Goal: Check status: Check status

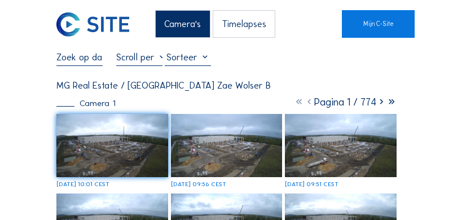
scroll to position [47, 0]
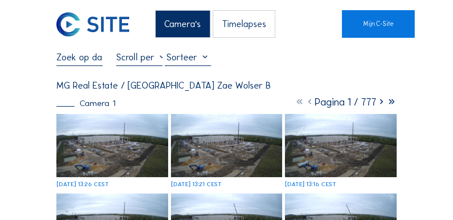
click at [109, 182] on div "Mo 06 Oct 2025 13:26 CEST" at bounding box center [82, 185] width 52 height 6
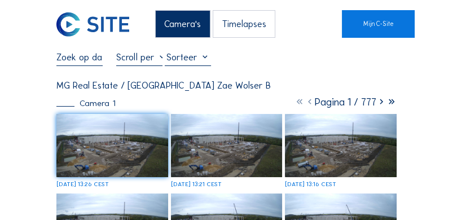
click at [98, 141] on img at bounding box center [112, 145] width 112 height 63
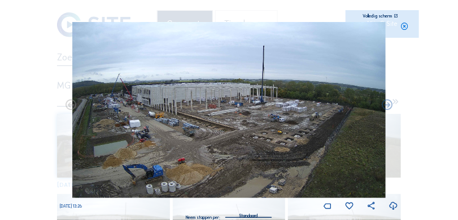
click at [395, 203] on icon at bounding box center [394, 205] width 10 height 11
click at [47, 46] on div "Scroll om door de tijd te reizen | Druk op de 'Alt'-knop + scroll om te Zoomen …" at bounding box center [229, 110] width 458 height 220
click at [405, 27] on icon at bounding box center [404, 26] width 8 height 9
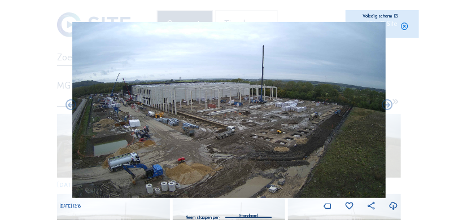
click at [395, 203] on icon at bounding box center [394, 205] width 10 height 11
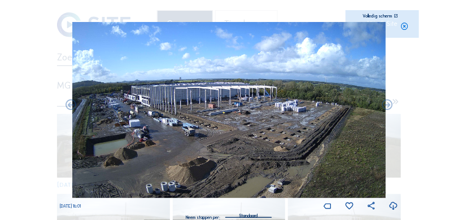
click at [42, 67] on div "Scroll om door de tijd te reizen | Druk op de 'Alt'-knop + scroll om te Zoomen …" at bounding box center [229, 110] width 458 height 220
click at [407, 27] on icon at bounding box center [404, 26] width 8 height 9
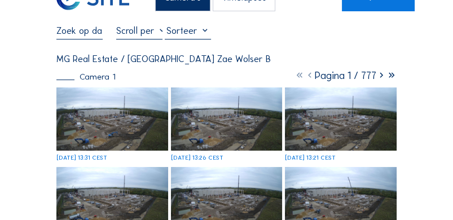
scroll to position [28, 0]
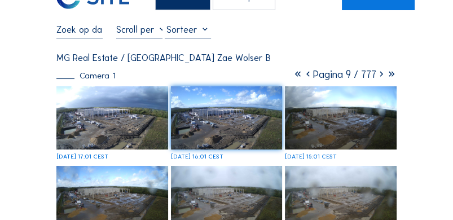
click at [293, 73] on icon at bounding box center [298, 74] width 10 height 12
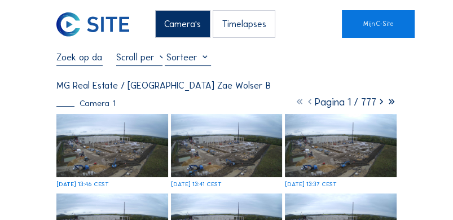
click at [109, 182] on div "Mo 06 Oct 2025 13:46 CEST" at bounding box center [82, 185] width 52 height 6
